Goal: Task Accomplishment & Management: Complete application form

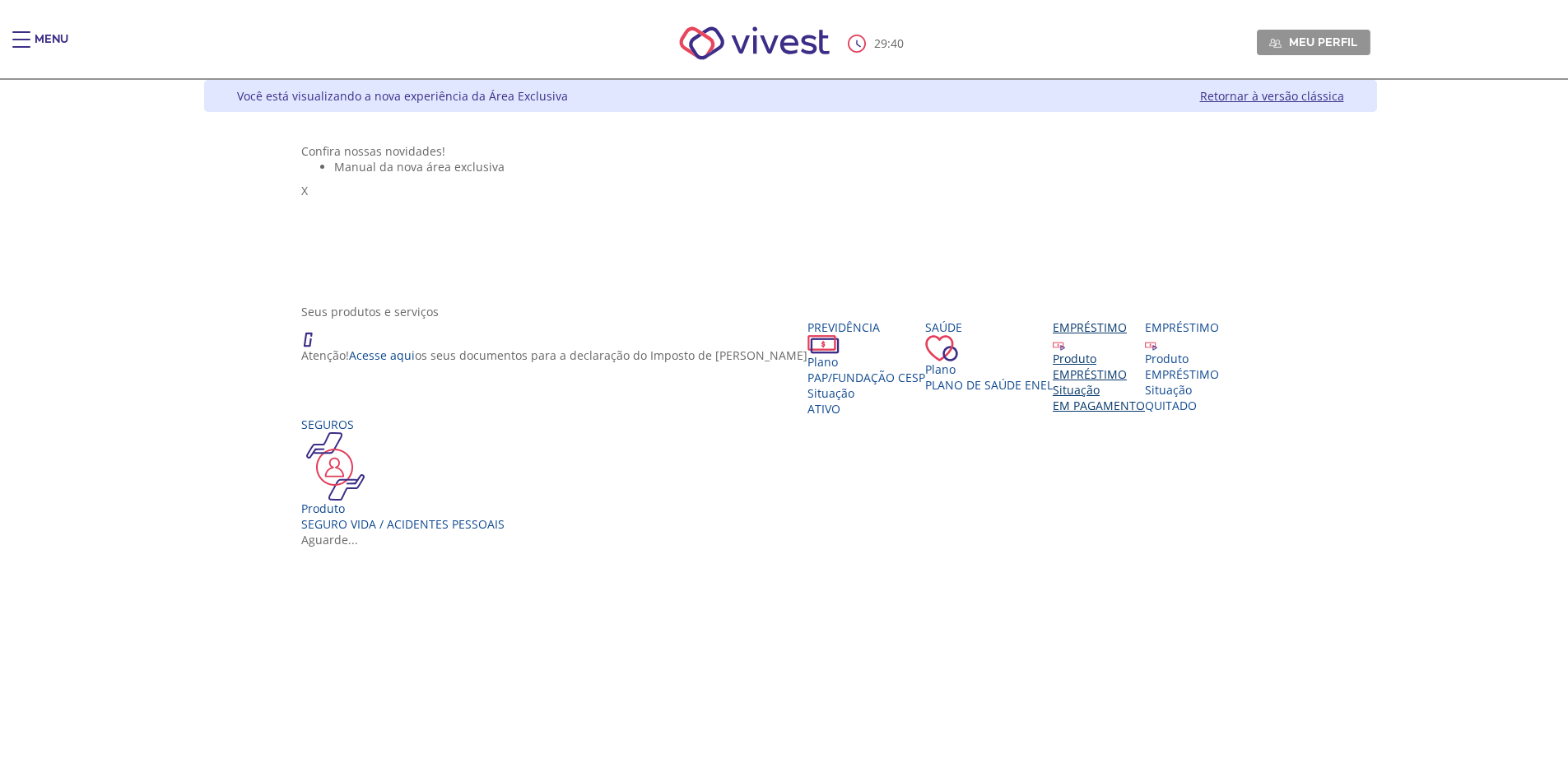
click at [1053, 382] on div "EMPRÉSTIMO" at bounding box center [1099, 374] width 92 height 16
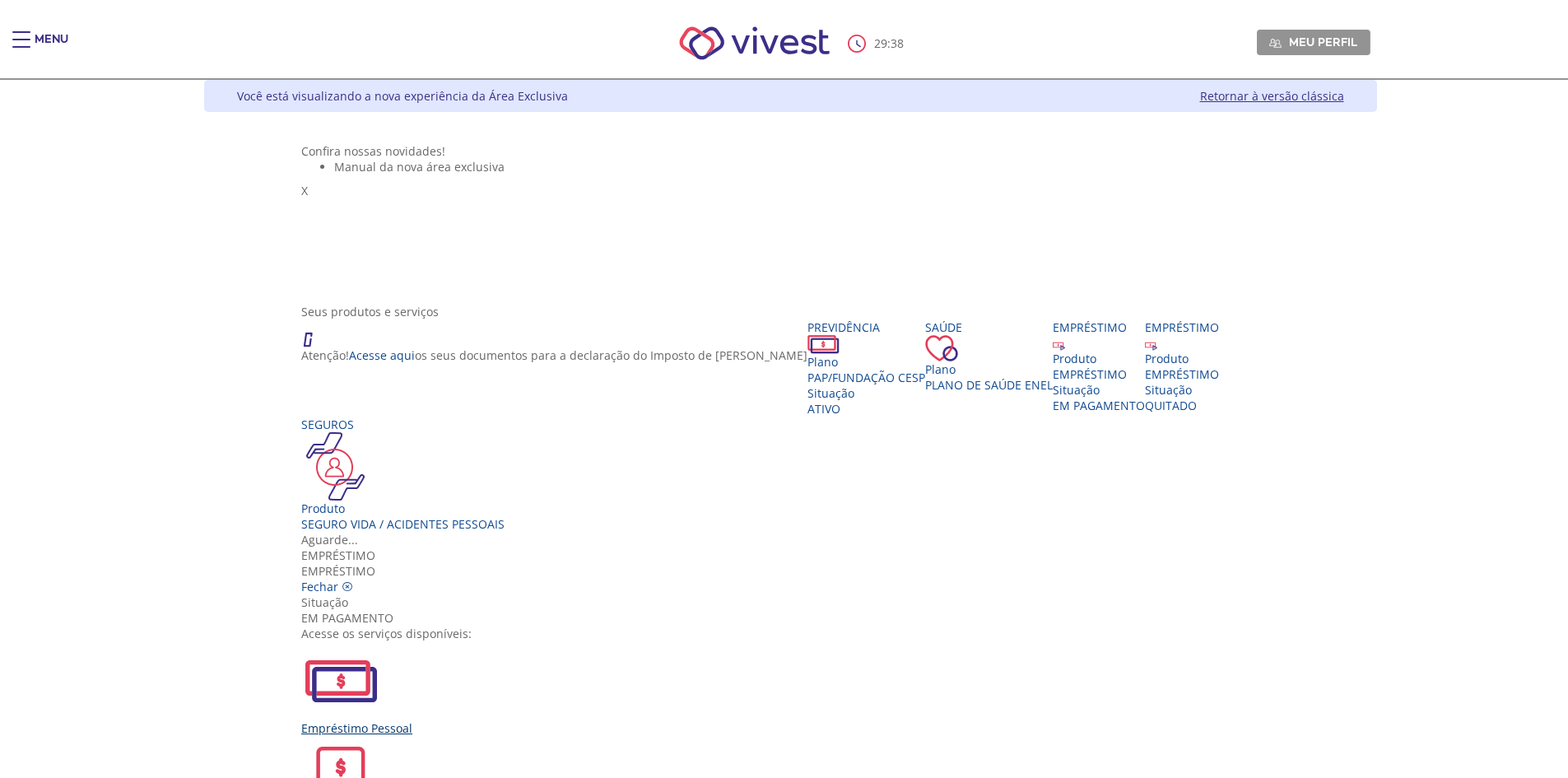
click at [565, 721] on div "Empréstimo Pessoal" at bounding box center [790, 729] width 978 height 16
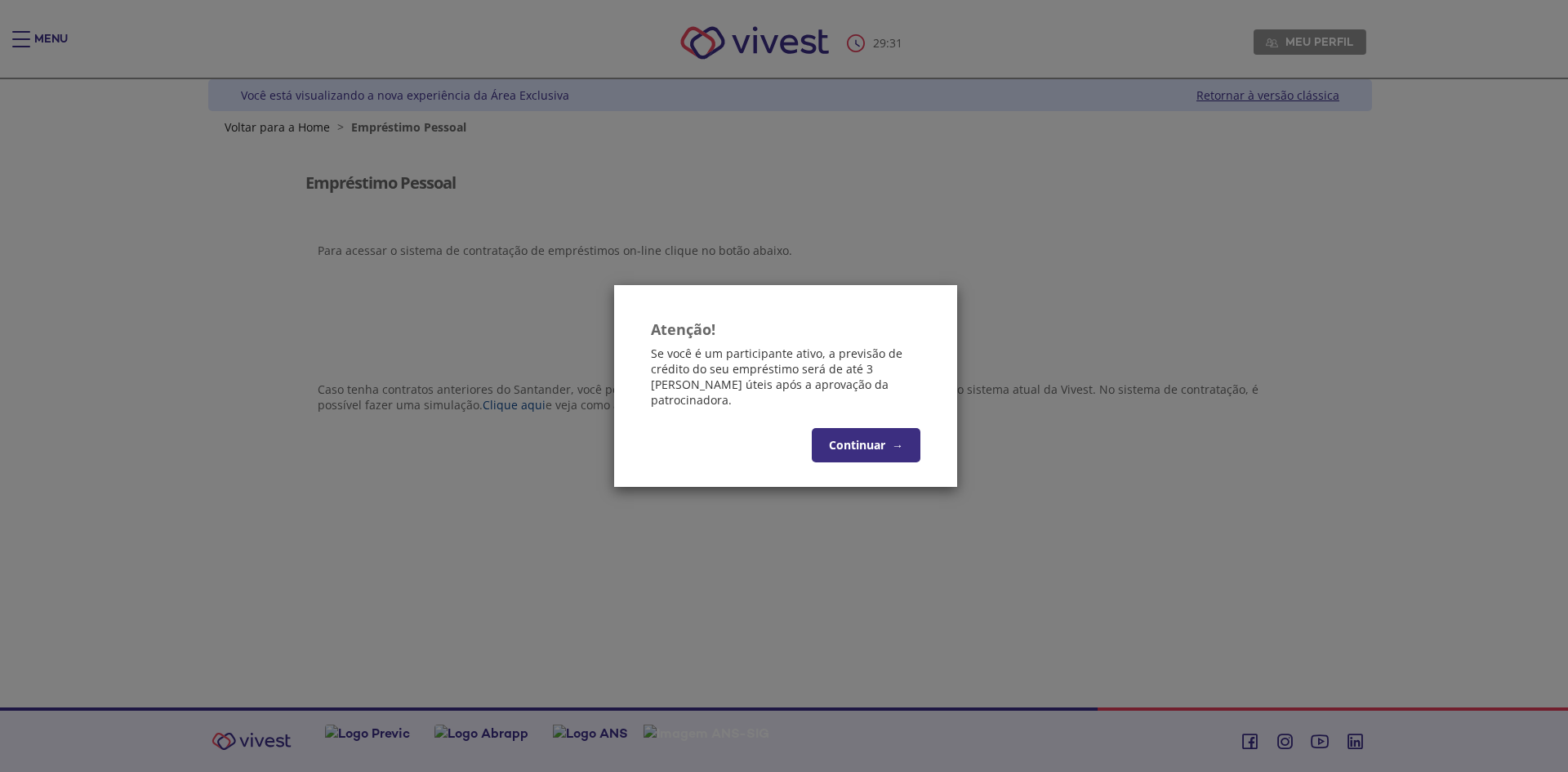
click at [888, 448] on button "Continuar →" at bounding box center [866, 445] width 108 height 34
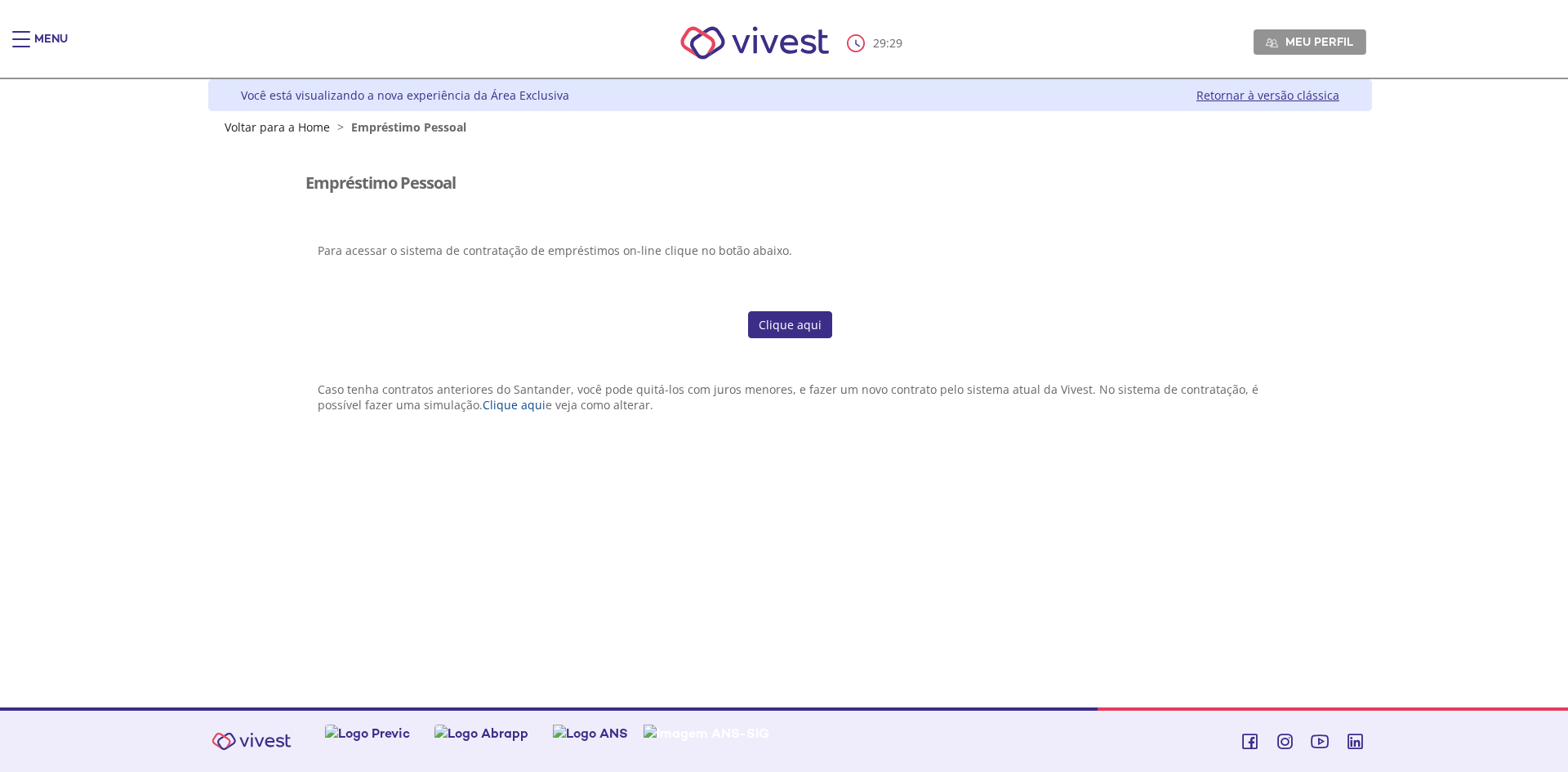
click at [819, 326] on link "Clique aqui" at bounding box center [790, 325] width 84 height 28
